Goal: Transaction & Acquisition: Register for event/course

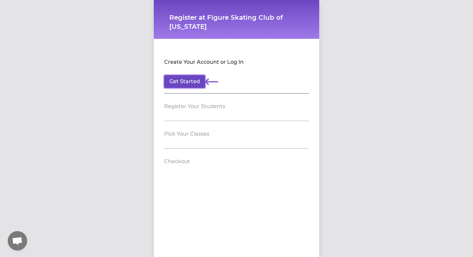
click at [184, 81] on button "Get Started" at bounding box center [184, 81] width 41 height 13
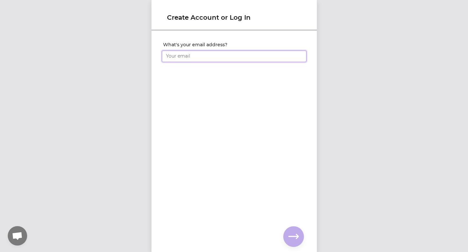
click at [199, 56] on input "What's your email address?" at bounding box center [234, 56] width 145 height 12
type input "[EMAIL_ADDRESS][DOMAIN_NAME]"
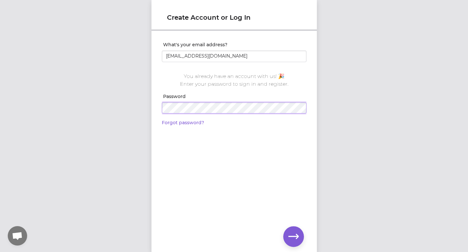
click input "submit" at bounding box center [0, 0] width 0 height 0
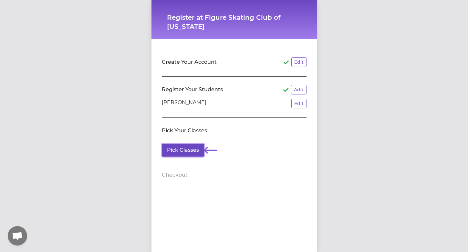
click at [192, 152] on button "Pick Classes" at bounding box center [183, 150] width 42 height 13
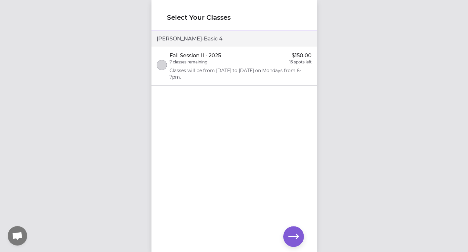
click at [209, 64] on div "7 classes remaining 15 spots left" at bounding box center [241, 61] width 142 height 5
click at [294, 240] on icon "button" at bounding box center [294, 236] width 10 height 10
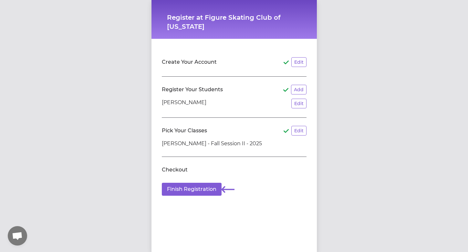
scroll to position [5, 0]
click at [205, 183] on button "Finish Registration" at bounding box center [192, 189] width 60 height 13
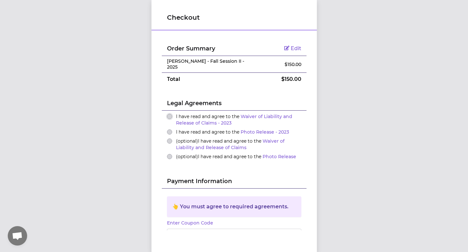
click at [167, 114] on button "I have read and agree to the Waiver of Liability and Release of Claims - 2023" at bounding box center [169, 116] width 5 height 5
click at [167, 129] on button "I have read and agree to the Photo Release - 2023" at bounding box center [169, 131] width 5 height 5
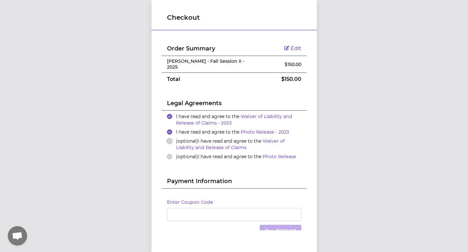
click at [167, 138] on button "(optional) I have read and agree to the Waiver of Liability and Release of Clai…" at bounding box center [169, 140] width 5 height 5
click at [167, 154] on button "(optional) I have read and agree to the Photo Release" at bounding box center [169, 156] width 5 height 5
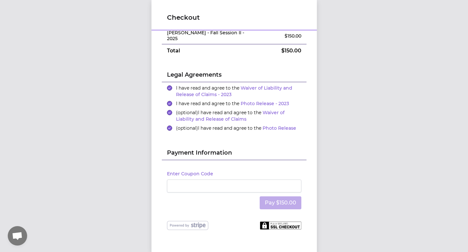
click at [201, 179] on div at bounding box center [234, 185] width 134 height 13
click at [362, 174] on div "Checkout Order Summary Edit [PERSON_NAME] - Fall Session II - 2025 $ 150.00 Tot…" at bounding box center [234, 126] width 468 height 252
click at [286, 197] on button "Pay $150.00" at bounding box center [281, 202] width 42 height 13
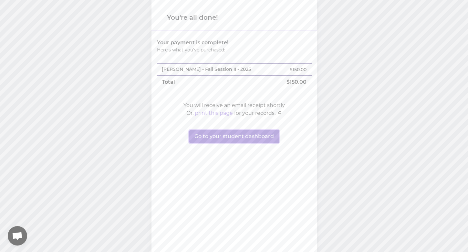
click at [228, 136] on button "Go to your student dashboard" at bounding box center [234, 136] width 90 height 13
